Goal: Ask a question

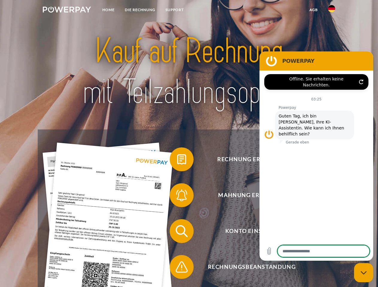
click at [67, 10] on img at bounding box center [67, 10] width 48 height 6
click at [332, 10] on img at bounding box center [331, 8] width 7 height 7
click at [314, 10] on link "agb" at bounding box center [314, 9] width 19 height 11
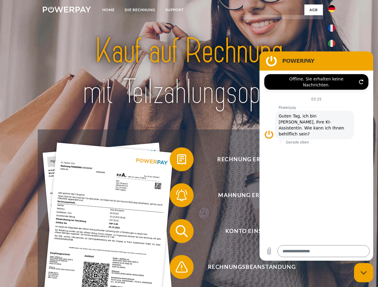
click at [177, 161] on span at bounding box center [173, 160] width 30 height 30
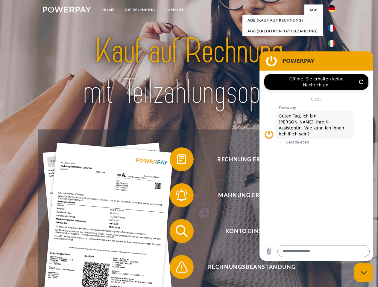
click at [177, 197] on div "Rechnung erhalten? Mahnung erhalten? Konto einsehen" at bounding box center [189, 250] width 302 height 240
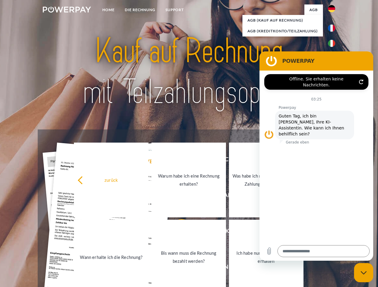
click at [177, 233] on link "Bis wann muss die Rechnung bezahlt werden?" at bounding box center [189, 257] width 75 height 75
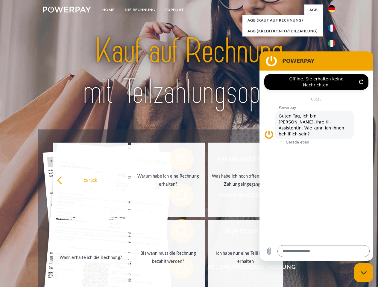
click at [177, 269] on span at bounding box center [173, 267] width 30 height 30
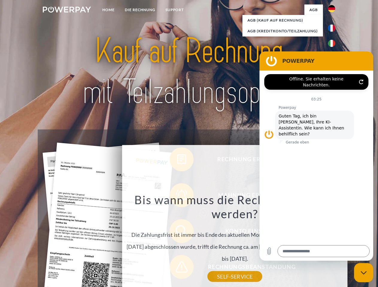
click at [364, 273] on icon "Messaging-Fenster schließen" at bounding box center [364, 273] width 6 height 4
type textarea "*"
